Goal: Transaction & Acquisition: Book appointment/travel/reservation

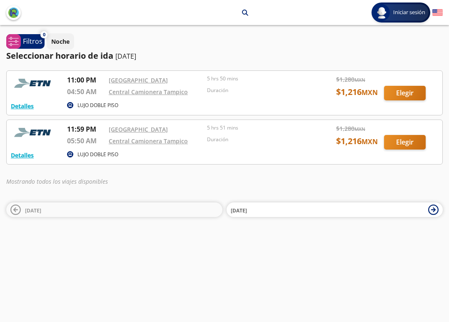
click at [393, 140] on div at bounding box center [224, 142] width 435 height 44
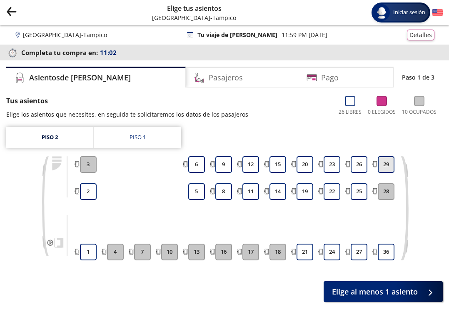
click at [389, 162] on button "29" at bounding box center [385, 164] width 17 height 17
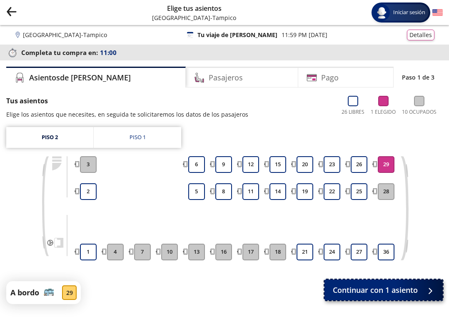
click at [377, 290] on span "Continuar con 1 asiento" at bounding box center [374, 289] width 85 height 11
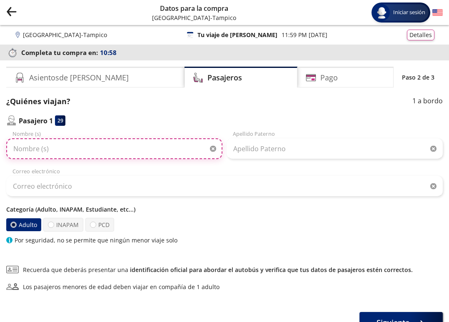
click at [132, 152] on input "Nombre (s)" at bounding box center [114, 148] width 216 height 21
type input "[PERSON_NAME]"
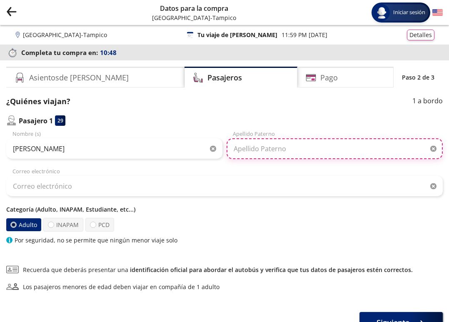
click at [290, 151] on input "Apellido Paterno" at bounding box center [334, 148] width 216 height 21
type input "[PERSON_NAME]"
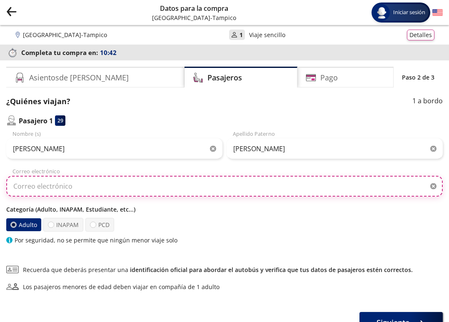
click at [188, 188] on input "Correo electrónico" at bounding box center [224, 186] width 436 height 21
click at [149, 188] on input "riml94" at bounding box center [224, 186] width 436 height 21
type input "riml94"
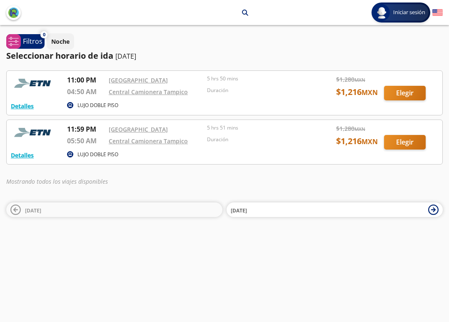
click at [290, 139] on div at bounding box center [224, 142] width 435 height 44
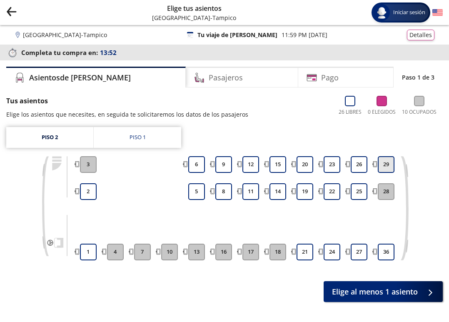
click at [290, 169] on button "29" at bounding box center [385, 164] width 17 height 17
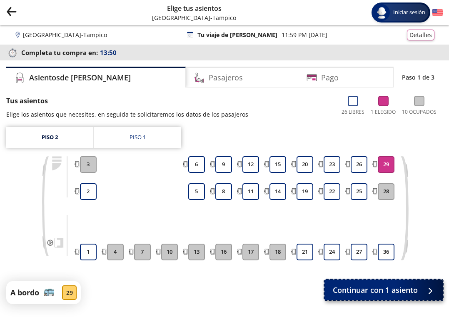
click at [290, 287] on span "Continuar con 1 asiento" at bounding box center [374, 289] width 85 height 11
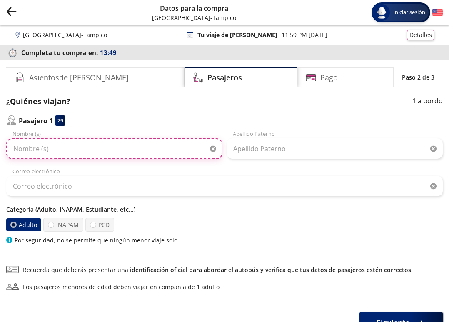
click at [141, 149] on input "Nombre (s)" at bounding box center [114, 148] width 216 height 21
type input "[PERSON_NAME]"
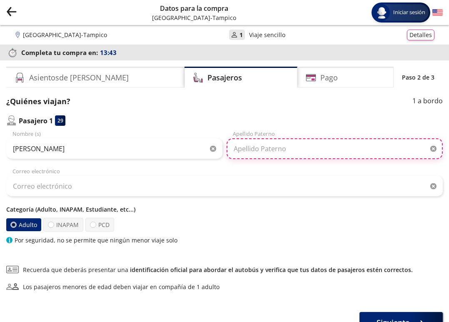
click at [285, 156] on input "Apellido Paterno" at bounding box center [334, 148] width 216 height 21
type input "[PERSON_NAME]"
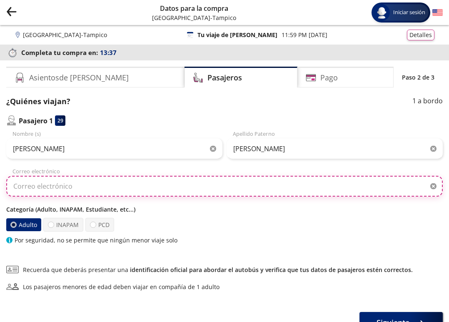
click at [163, 181] on input "Correo electrónico" at bounding box center [224, 186] width 436 height 21
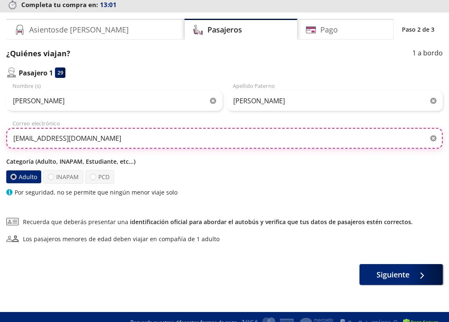
scroll to position [59, 0]
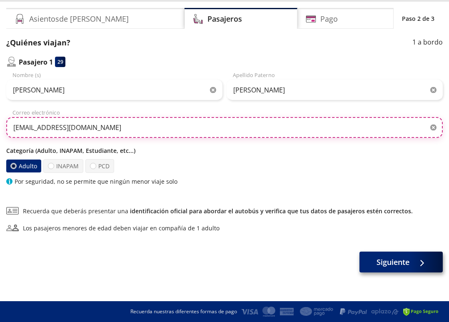
type input "[EMAIL_ADDRESS][DOMAIN_NAME]"
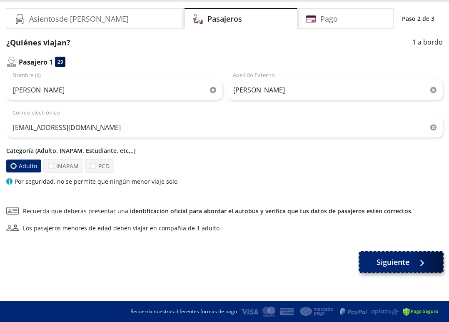
click at [290, 257] on span "Siguiente" at bounding box center [392, 261] width 33 height 11
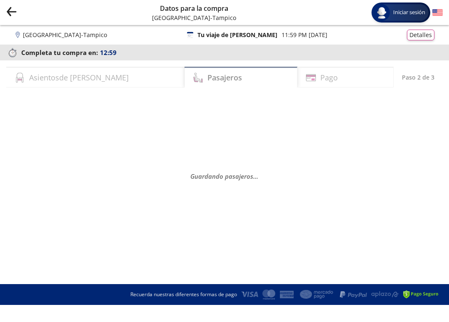
scroll to position [0, 0]
select select "MX"
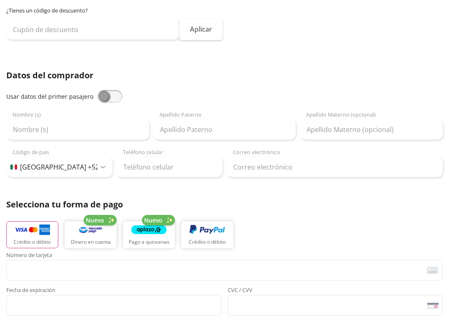
scroll to position [119, 0]
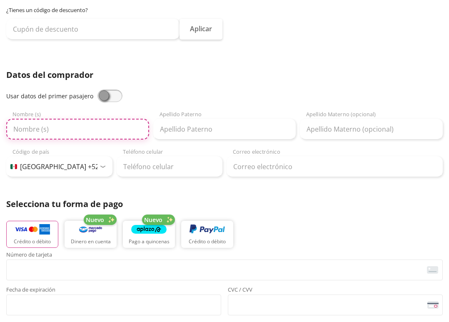
click at [92, 124] on input "Nombre (s)" at bounding box center [77, 129] width 143 height 21
type input "[PERSON_NAME]"
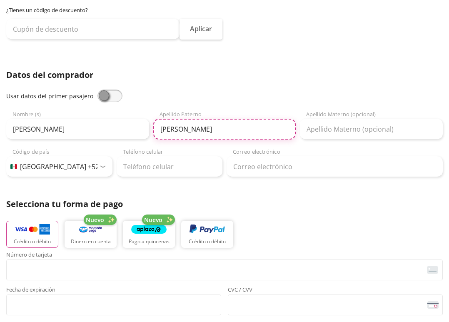
type input "[PERSON_NAME]"
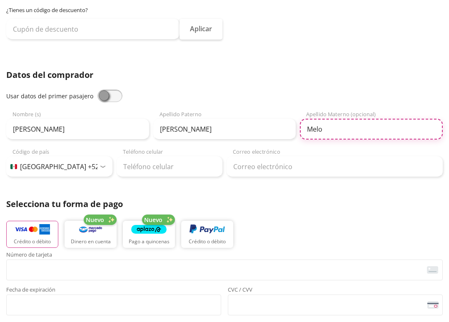
type input "Melo"
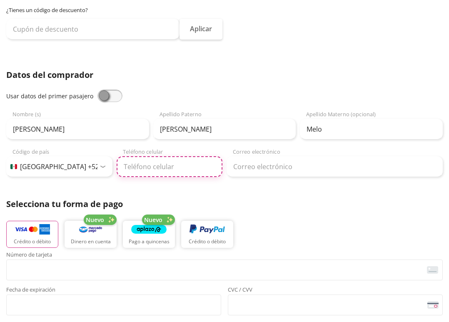
click at [150, 171] on input "Teléfono celular" at bounding box center [169, 166] width 106 height 21
type input "833 140 6839"
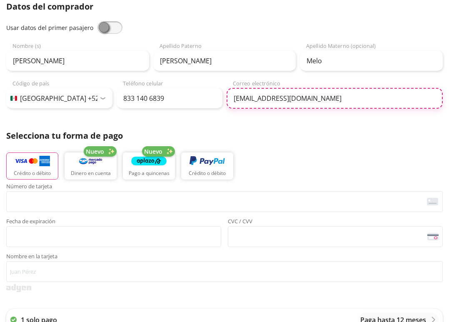
scroll to position [208, 0]
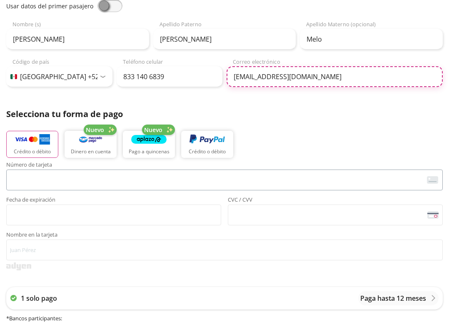
type input "[EMAIL_ADDRESS][DOMAIN_NAME]"
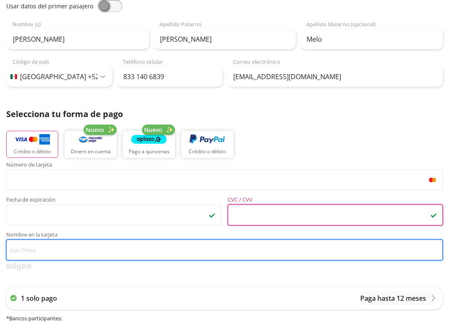
click at [23, 251] on input "Nombre en la tarjeta" at bounding box center [224, 249] width 436 height 21
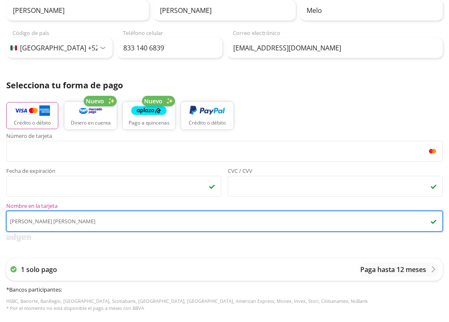
scroll to position [456, 0]
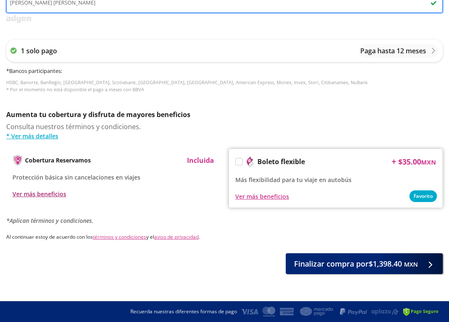
type input "[PERSON_NAME] [PERSON_NAME]"
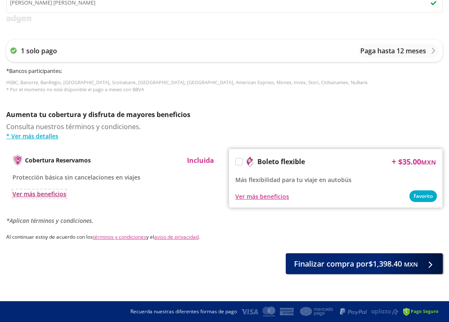
click at [39, 194] on div "Ver más beneficios" at bounding box center [39, 193] width 54 height 9
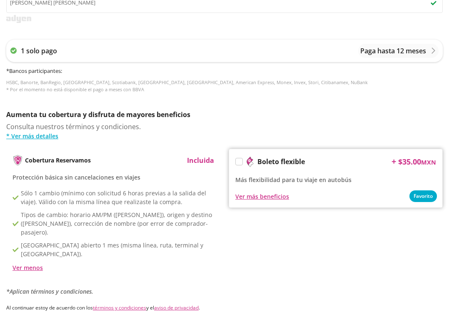
click at [196, 158] on p "Incluida" at bounding box center [200, 160] width 27 height 10
click at [197, 158] on p "Incluida" at bounding box center [200, 160] width 27 height 10
click at [62, 155] on div "Cobertura Reservamos" at bounding box center [51, 160] width 78 height 10
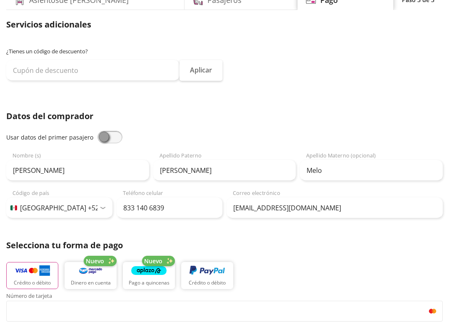
scroll to position [0, 0]
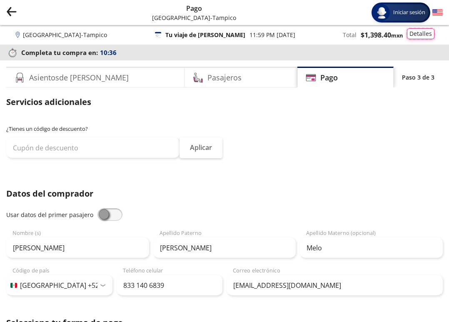
click at [290, 35] on button "Detalles" at bounding box center [419, 33] width 27 height 11
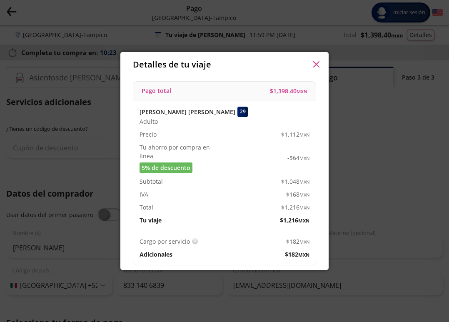
click at [290, 67] on icon "button" at bounding box center [316, 64] width 6 height 6
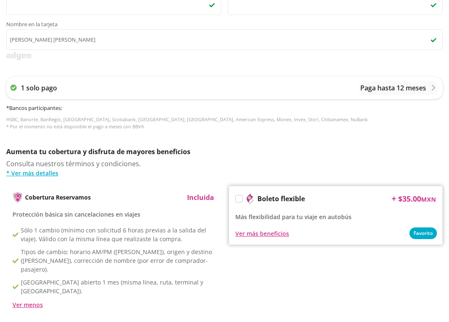
scroll to position [509, 0]
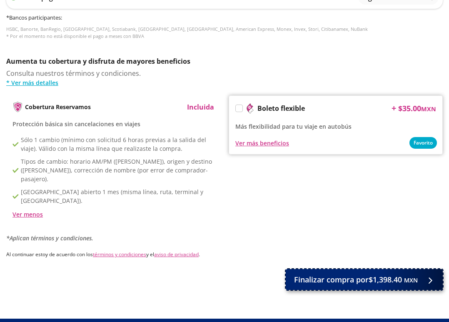
click at [290, 274] on span "Finalizar compra por $1,398.40 MXN" at bounding box center [356, 279] width 124 height 11
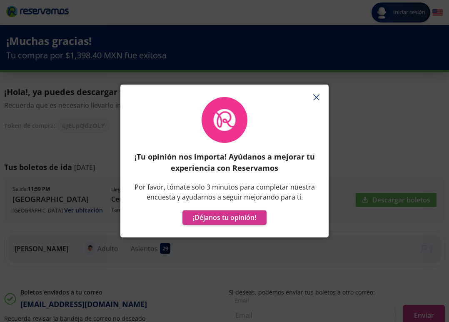
click at [290, 97] on icon "button" at bounding box center [316, 97] width 6 height 6
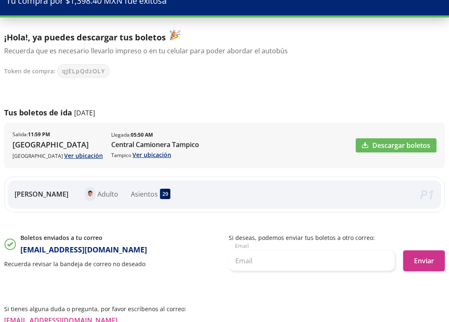
scroll to position [62, 0]
